Goal: Communication & Community: Answer question/provide support

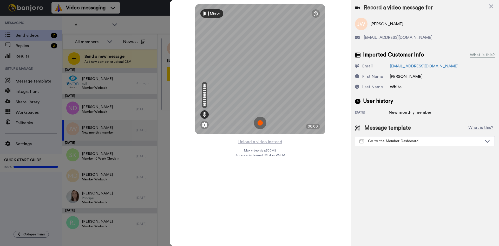
click at [259, 119] on img at bounding box center [260, 122] width 12 height 12
click at [261, 121] on img at bounding box center [260, 122] width 12 height 12
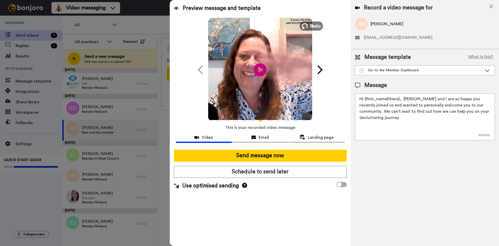
click at [309, 25] on button "Redo" at bounding box center [311, 25] width 23 height 9
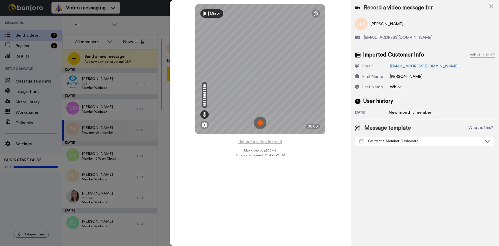
click at [260, 122] on img at bounding box center [260, 122] width 12 height 12
click at [262, 123] on img at bounding box center [260, 122] width 12 height 12
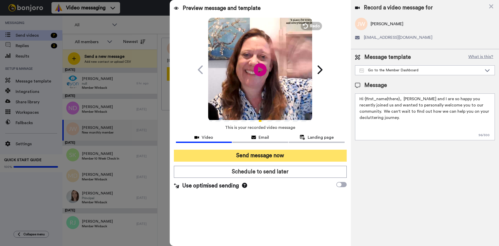
click at [257, 154] on button "Send message now" at bounding box center [260, 155] width 173 height 12
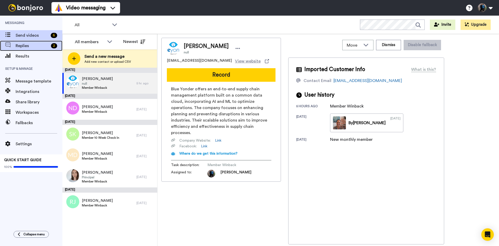
click at [27, 42] on div "Replies 2" at bounding box center [31, 46] width 62 height 10
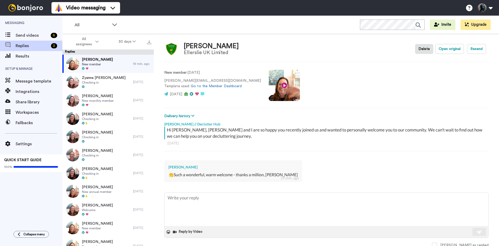
scroll to position [5, 0]
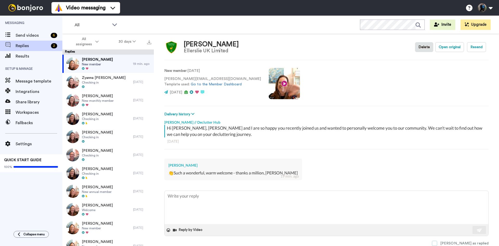
click at [437, 242] on span at bounding box center [434, 242] width 5 height 5
type textarea "x"
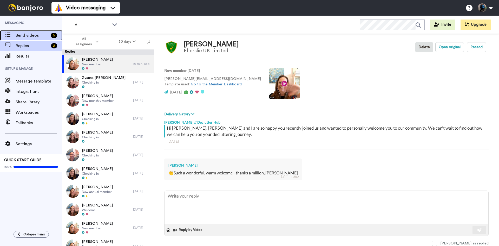
click at [35, 36] on span "Send videos" at bounding box center [32, 35] width 33 height 6
